Goal: Transaction & Acquisition: Purchase product/service

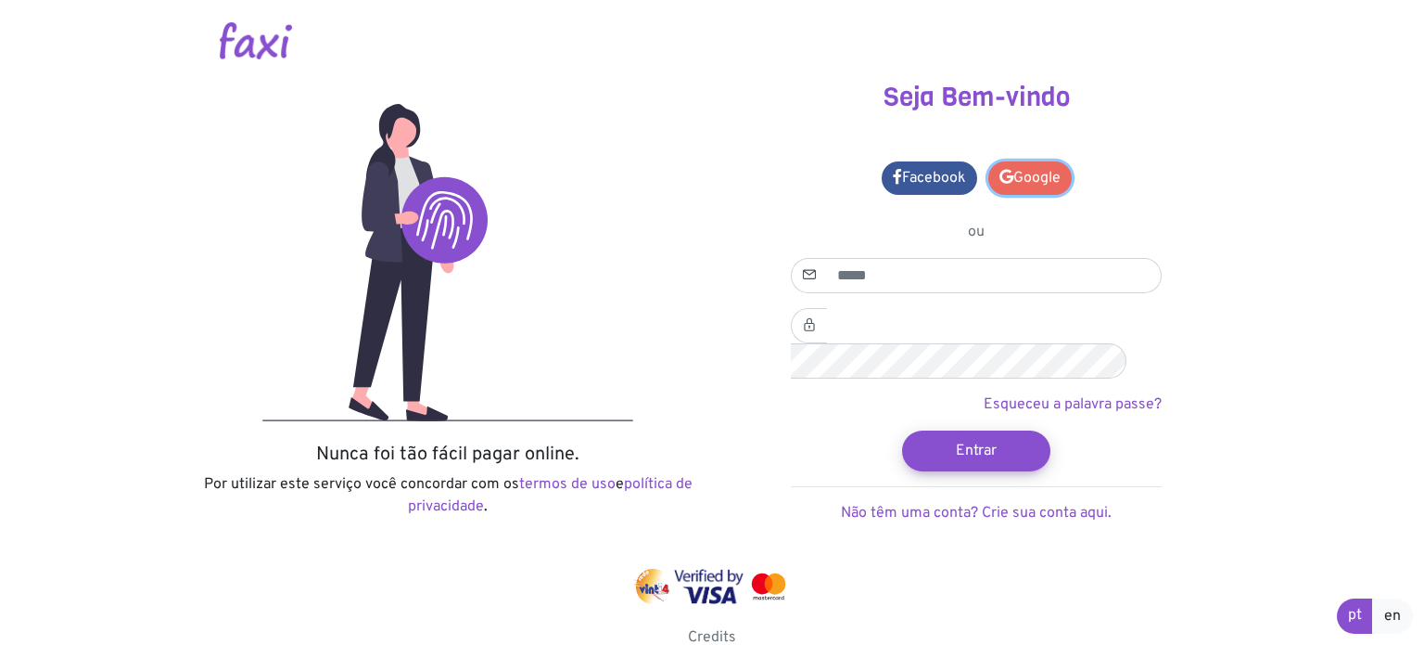
click at [1032, 181] on link "Google" at bounding box center [1030, 177] width 83 height 33
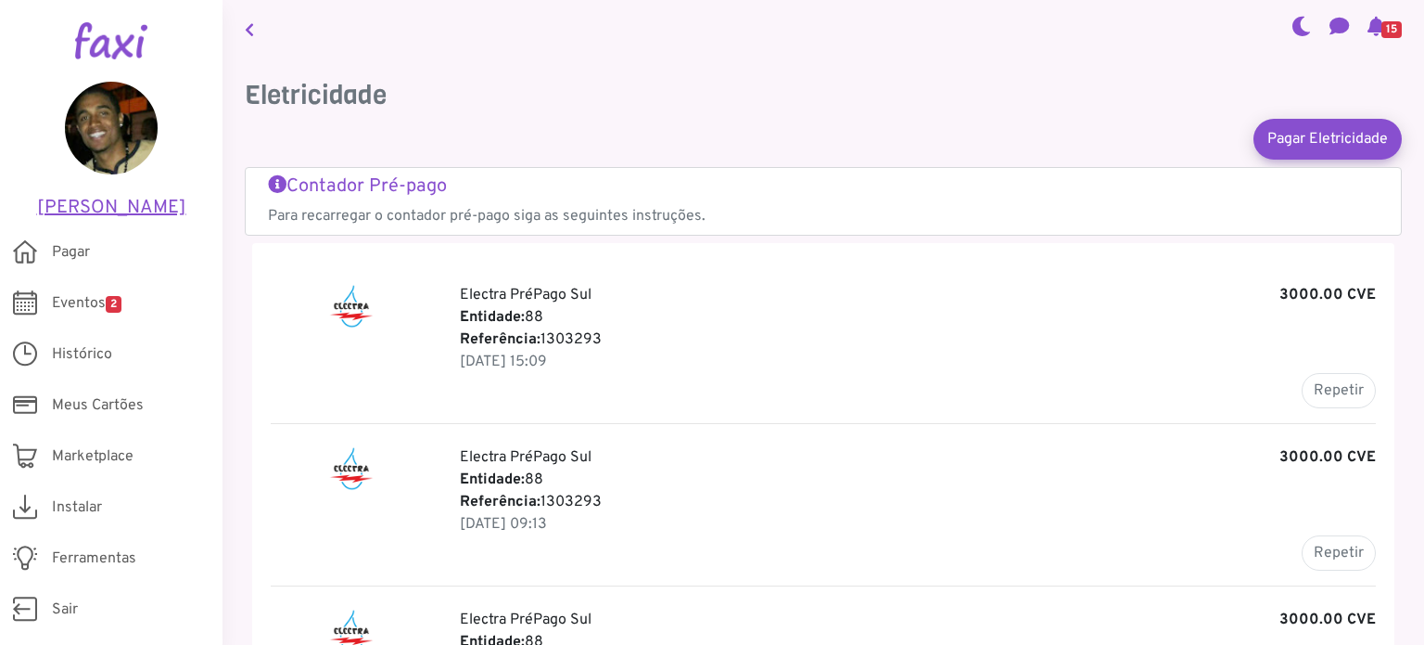
click at [112, 213] on h5 "[PERSON_NAME]" at bounding box center [111, 208] width 167 height 22
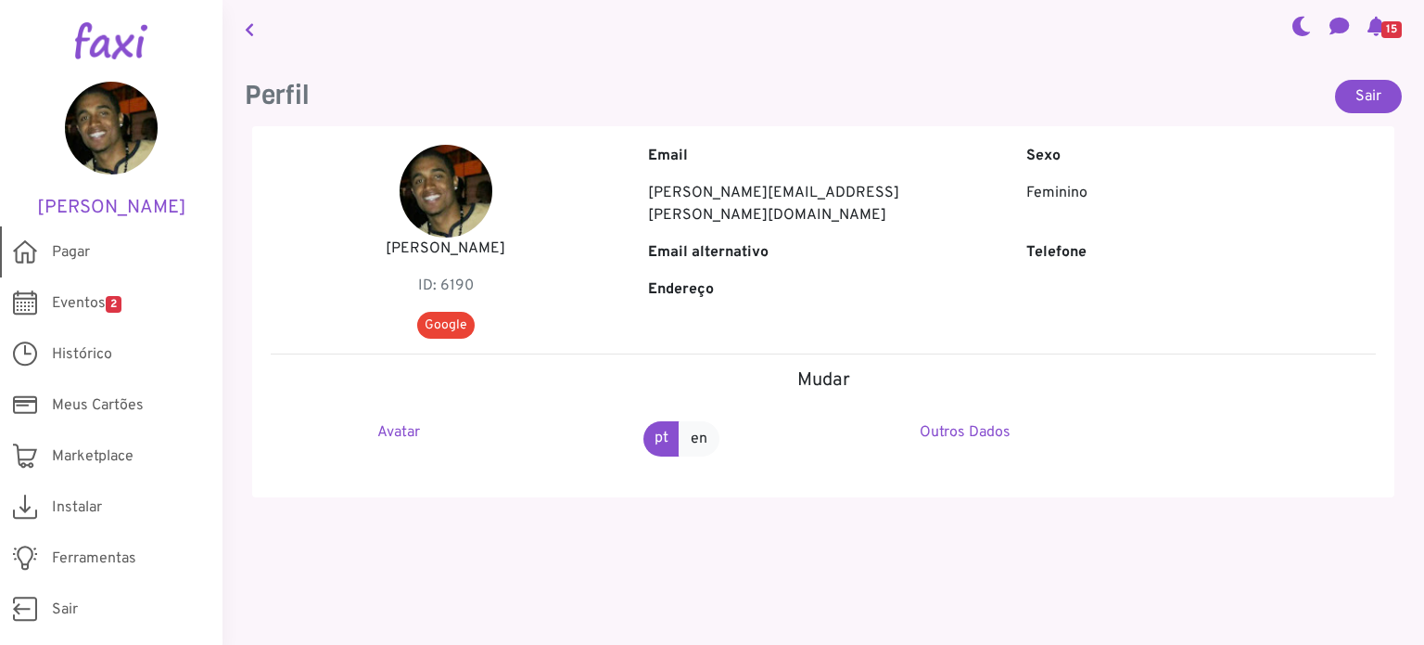
click at [57, 257] on span "Pagar" at bounding box center [71, 252] width 38 height 22
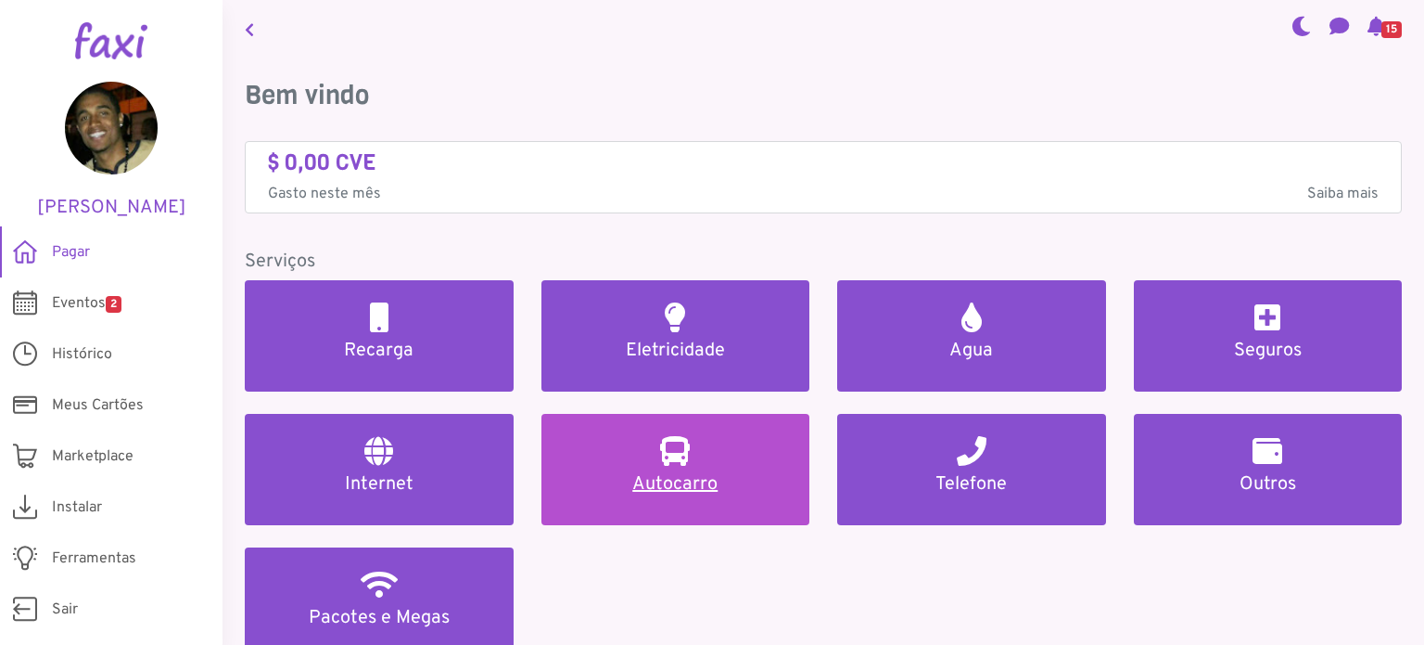
click at [736, 480] on h5 "Autocarro" at bounding box center [676, 484] width 224 height 22
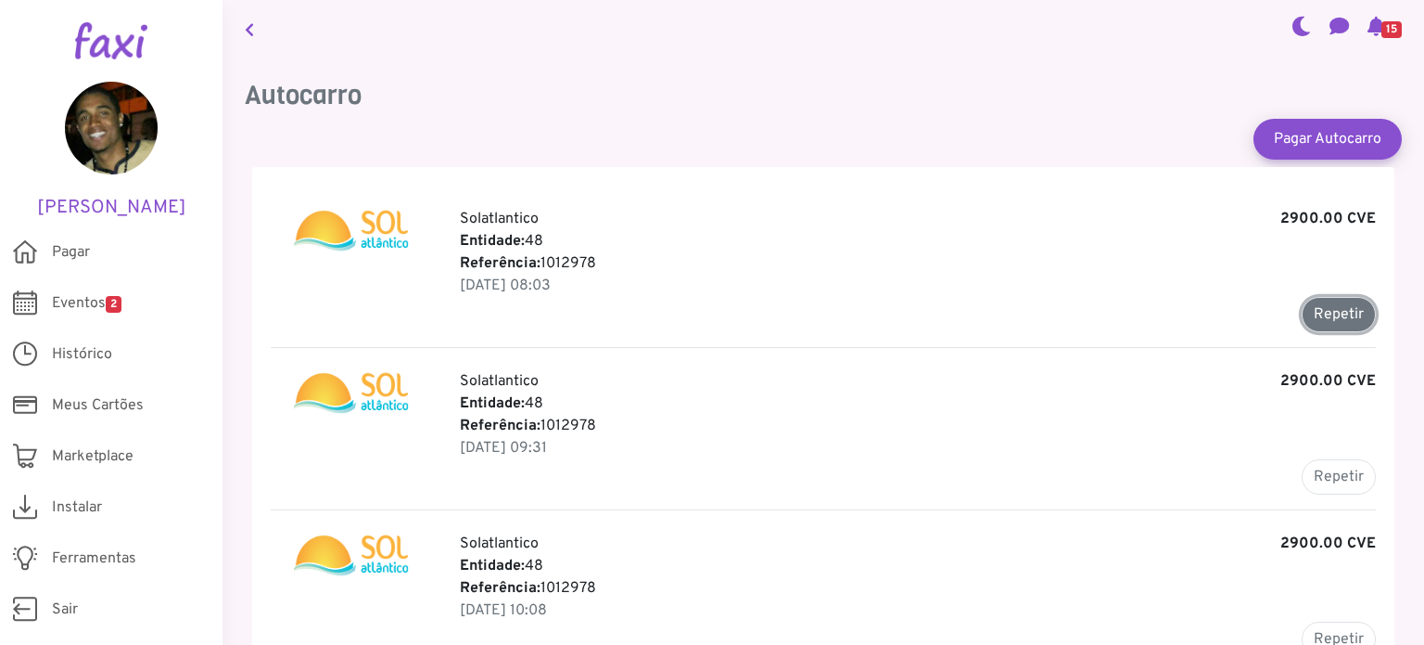
click at [1327, 310] on button "Repetir" at bounding box center [1339, 314] width 74 height 35
type input "*******"
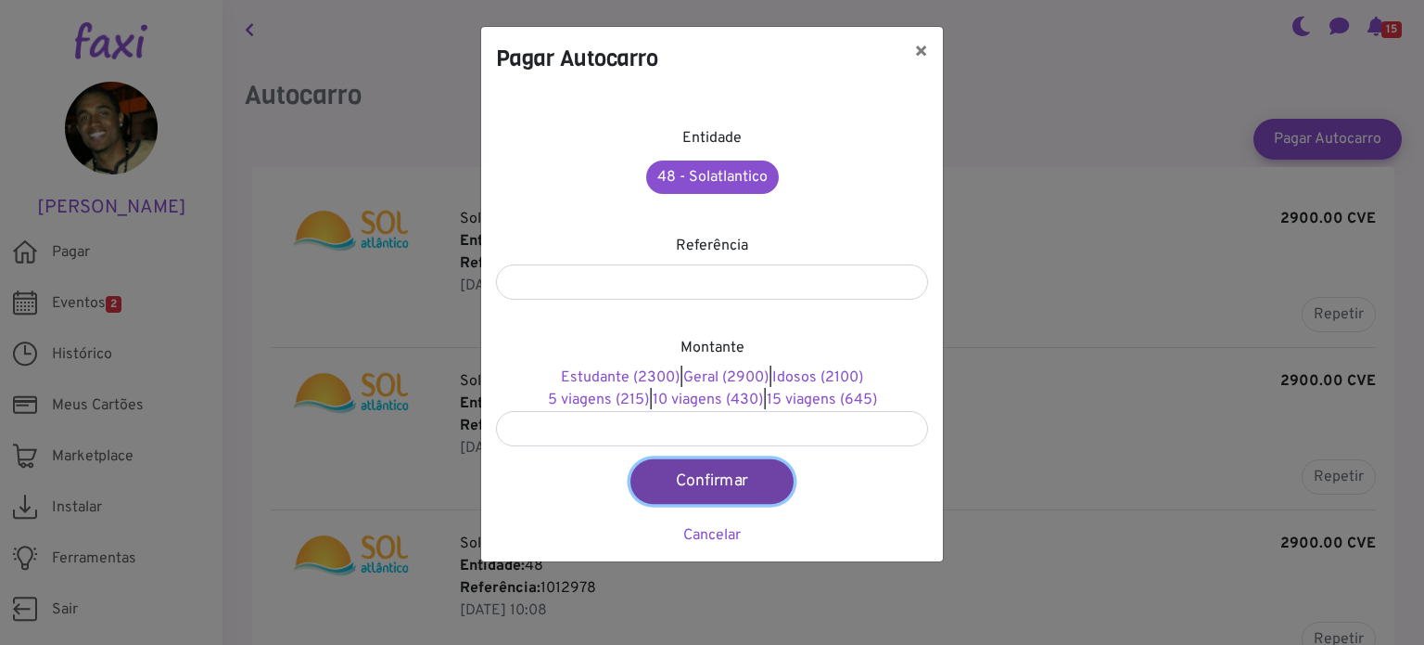
click at [713, 477] on button "Confirmar" at bounding box center [712, 481] width 163 height 45
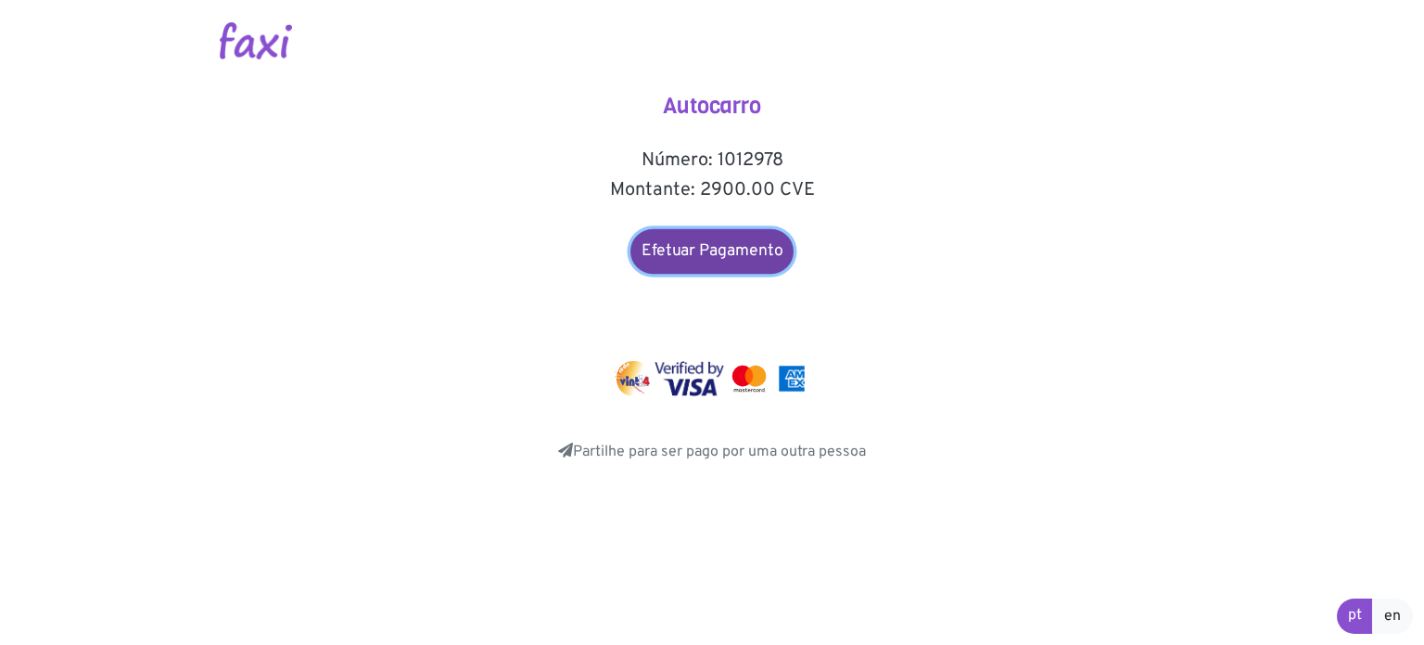
click at [739, 242] on link "Efetuar Pagamento" at bounding box center [712, 251] width 163 height 45
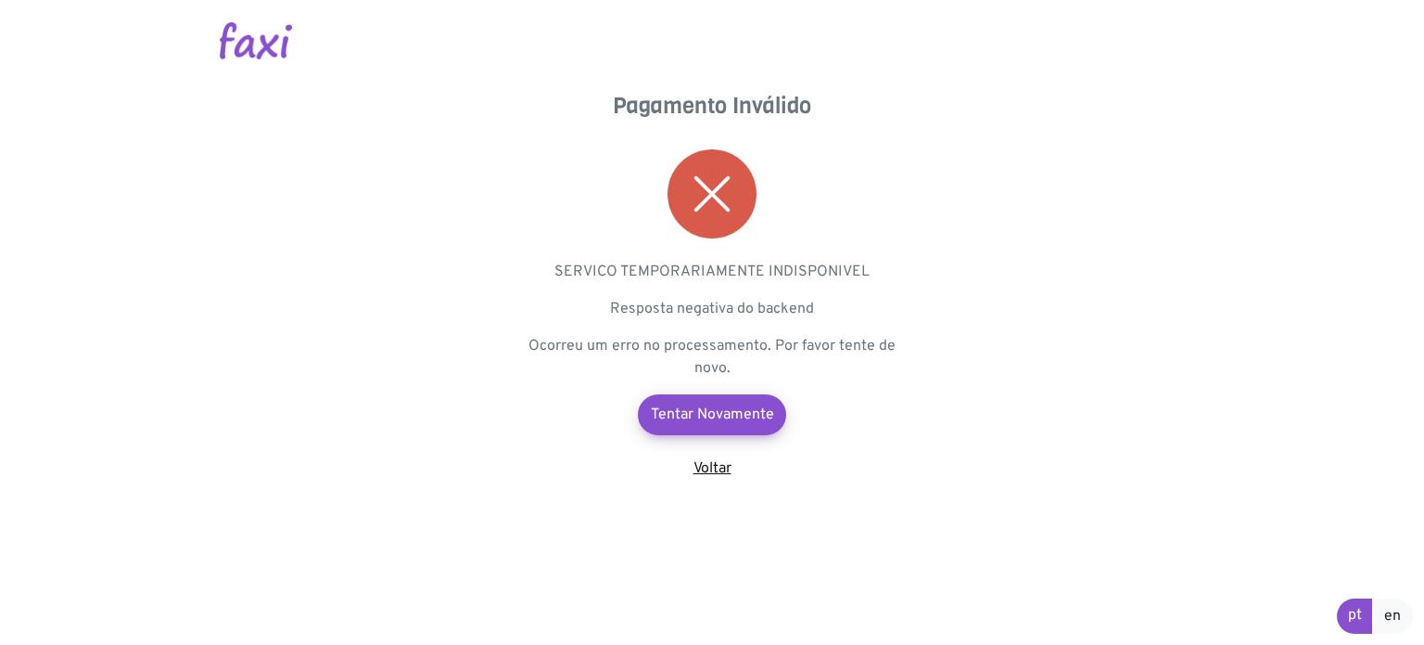
click at [710, 466] on link "Voltar" at bounding box center [713, 468] width 38 height 19
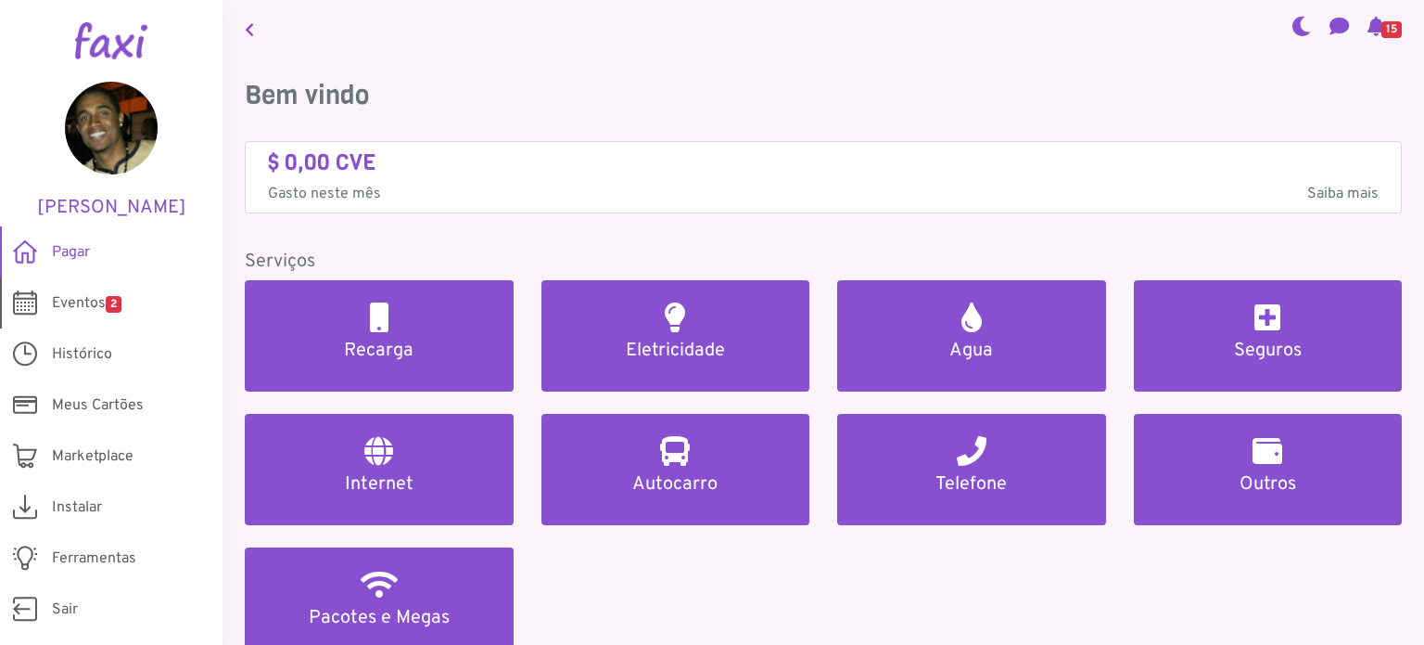
click at [109, 298] on span "2" at bounding box center [114, 304] width 16 height 17
